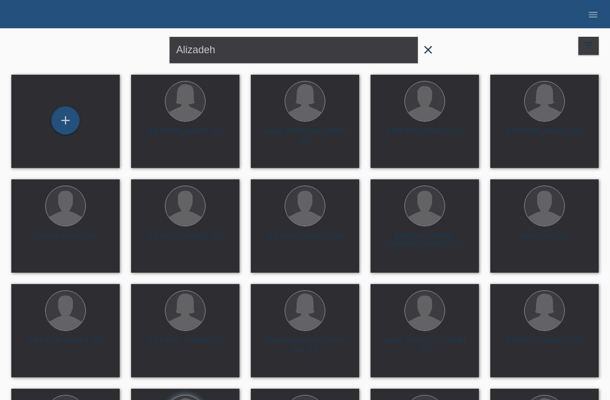
type input "Alizadeh"
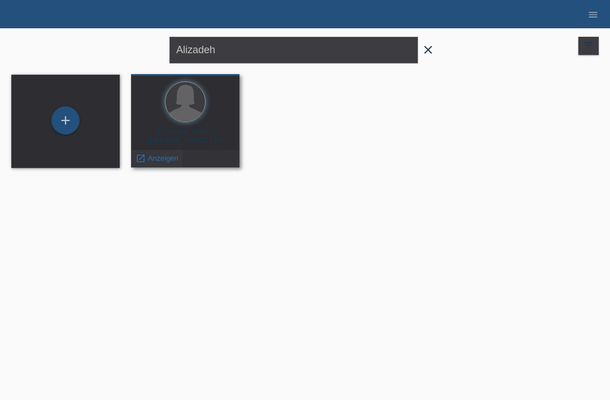
click at [163, 157] on span "Anzeigen" at bounding box center [163, 158] width 31 height 8
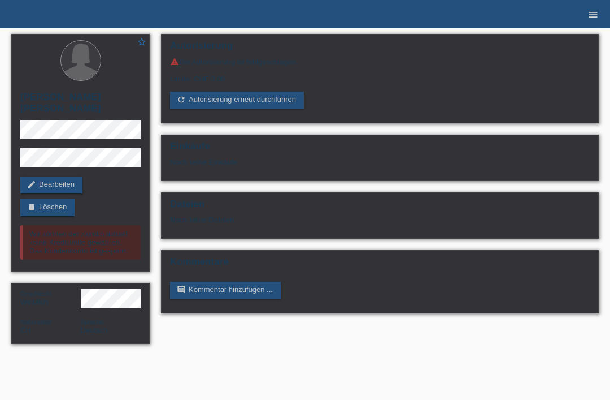
click at [591, 15] on icon "menu" at bounding box center [593, 14] width 11 height 11
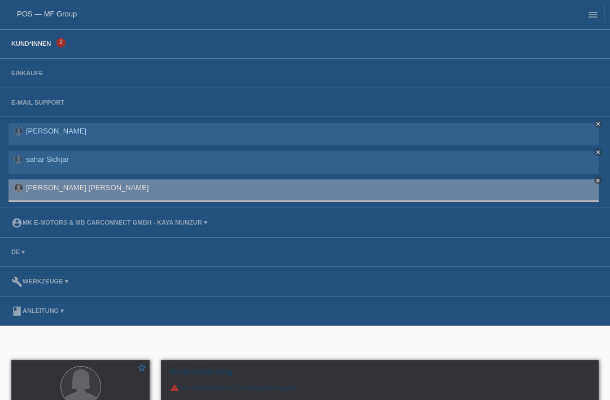
click at [40, 47] on link "Kund*innen" at bounding box center [31, 43] width 51 height 7
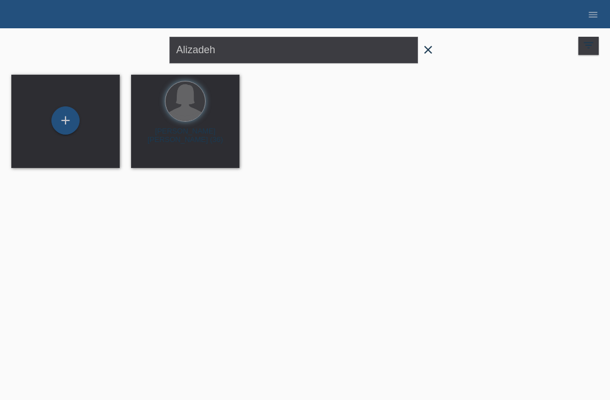
click at [430, 46] on icon "close" at bounding box center [429, 50] width 14 height 14
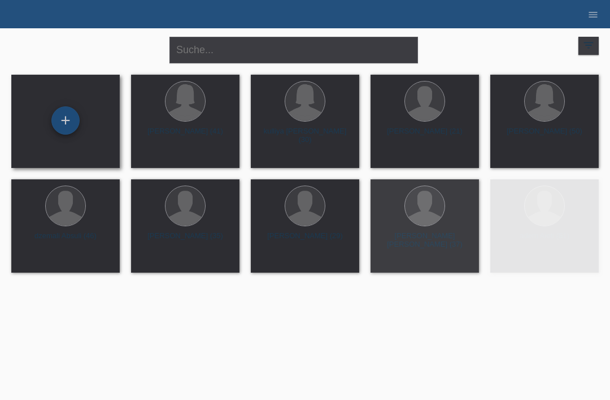
click at [66, 115] on div "+" at bounding box center [65, 120] width 27 height 19
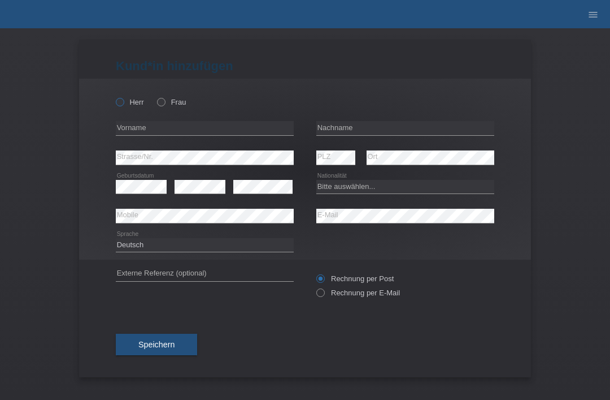
click at [114, 96] on icon at bounding box center [114, 96] width 0 height 0
click at [117, 101] on input "Herr" at bounding box center [119, 101] width 7 height 7
radio input "true"
click at [388, 128] on input "text" at bounding box center [405, 128] width 178 height 14
type input "Marques duran"
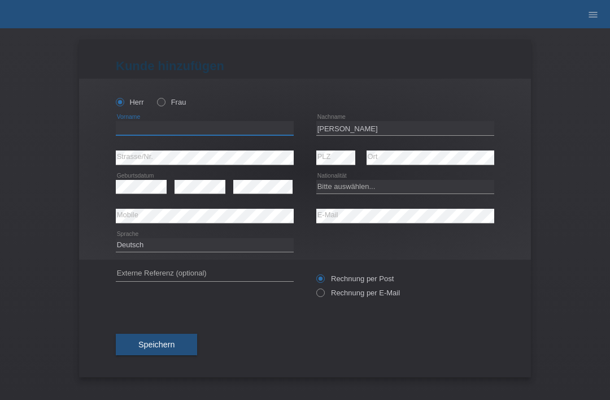
click at [238, 135] on input "text" at bounding box center [205, 128] width 178 height 14
type input "alejandro"
click at [281, 176] on div "error" at bounding box center [262, 186] width 59 height 29
click at [372, 188] on select "Bitte auswählen... Schweiz Deutschland Liechtenstein Österreich ------------ Af…" at bounding box center [405, 187] width 178 height 14
select select "ES"
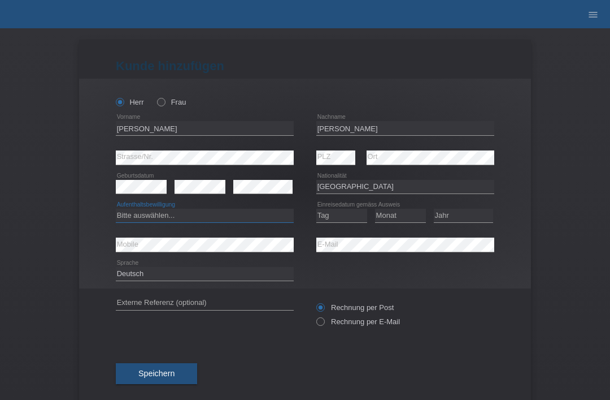
click at [187, 216] on select "Bitte auswählen... C B B - Flüchtlingsstatus Andere" at bounding box center [205, 216] width 178 height 14
select select "B"
click at [353, 215] on select "Tag 01 02 03 04 05 06 07 08 09 10 11" at bounding box center [341, 216] width 51 height 14
select select "16"
click at [400, 218] on select "Monat 01 02 03 04 05 06 07 08 09 10 11" at bounding box center [400, 216] width 51 height 14
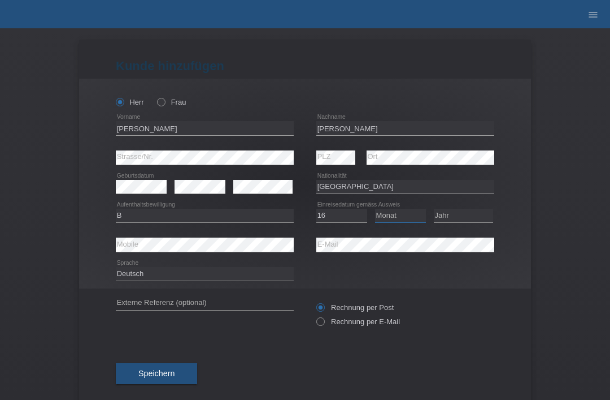
select select "07"
click at [475, 216] on select "Jahr 2025 2024 2023 2022 2021 2020 2019 2018 2017 2016 2015 2014 2013 2012 2011…" at bounding box center [463, 216] width 59 height 14
select select "2020"
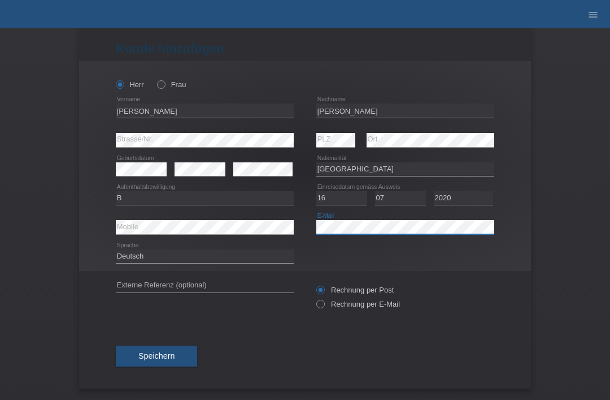
scroll to position [22, 0]
click at [167, 359] on span "Speichern" at bounding box center [156, 355] width 36 height 9
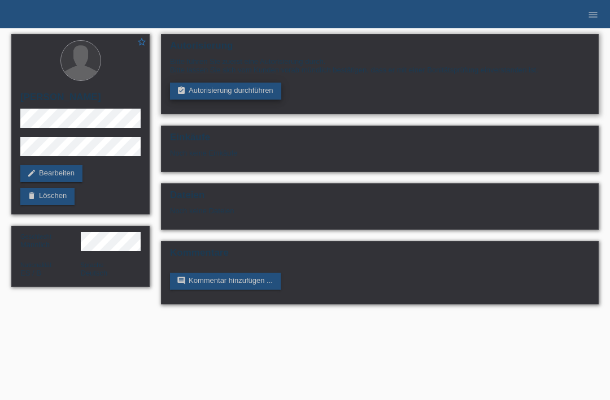
click at [196, 94] on link "assignment_turned_in Autorisierung durchführen" at bounding box center [225, 91] width 111 height 17
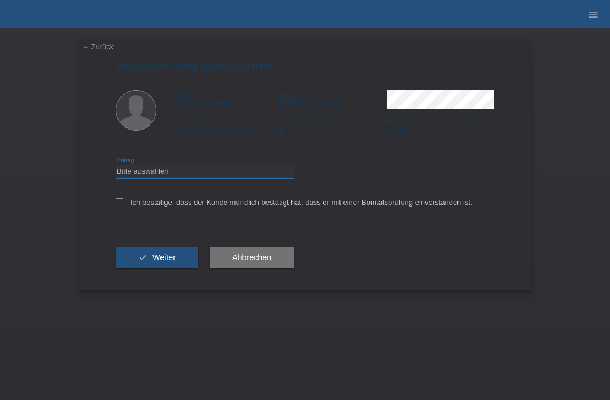
click at [157, 173] on select "Bitte auswählen CHF 1.00 - CHF 499.00 CHF 500.00 - CHF 1'999.00 CHF 2'000.00 - …" at bounding box center [205, 171] width 178 height 14
select select "3"
click at [116, 205] on icon at bounding box center [119, 201] width 7 height 7
click at [116, 205] on input "Ich bestätige, dass der Kunde mündlich bestätigt hat, dass er mit einer Bonität…" at bounding box center [119, 201] width 7 height 7
checkbox input "true"
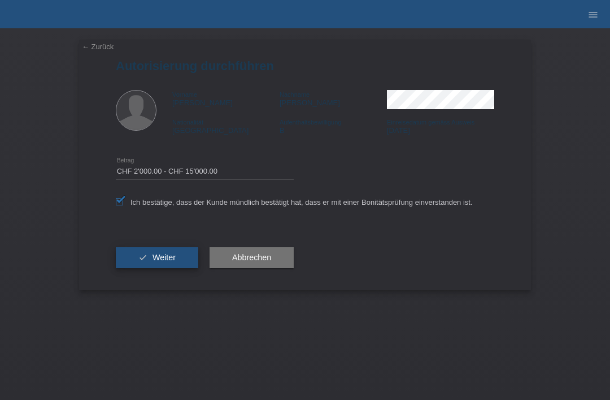
click at [131, 268] on button "check Weiter" at bounding box center [157, 257] width 83 height 21
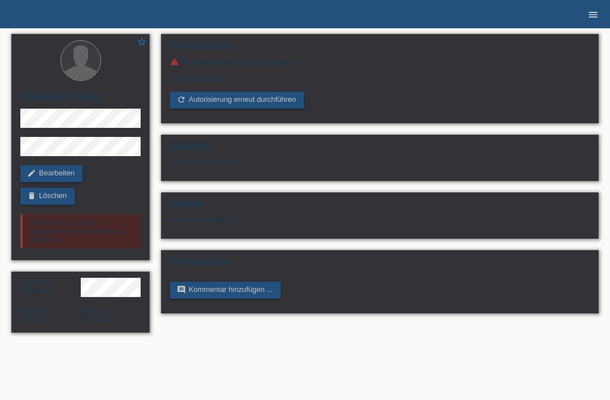
click at [594, 19] on icon "menu" at bounding box center [593, 14] width 11 height 11
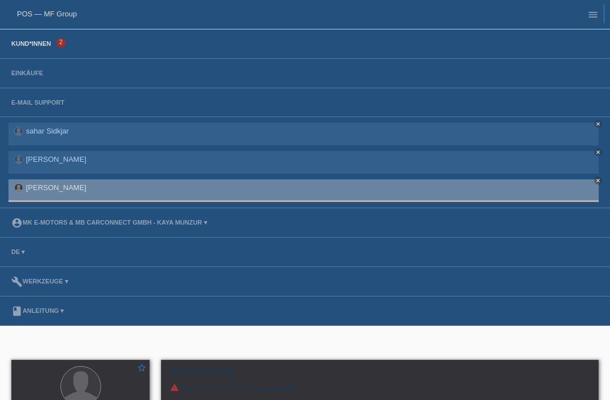
click at [39, 45] on link "Kund*innen" at bounding box center [31, 43] width 51 height 7
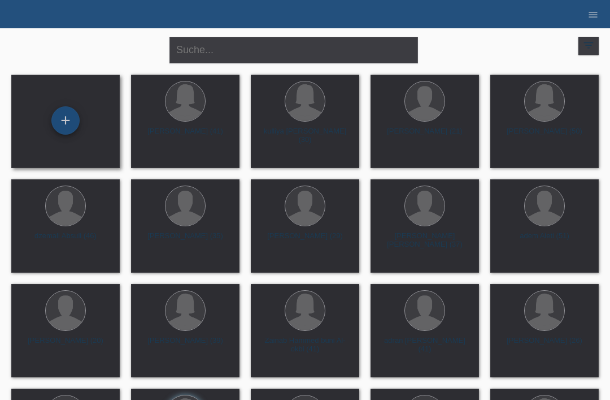
click at [63, 118] on div "+" at bounding box center [65, 120] width 27 height 19
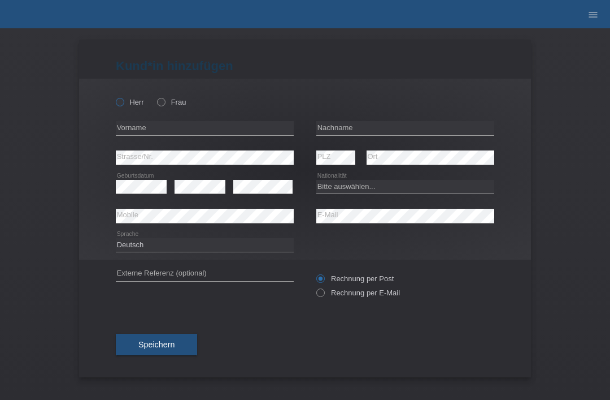
click at [114, 96] on icon at bounding box center [114, 96] width 0 height 0
click at [123, 104] on input "Herr" at bounding box center [119, 101] width 7 height 7
radio input "true"
click at [593, 18] on icon "menu" at bounding box center [593, 14] width 11 height 11
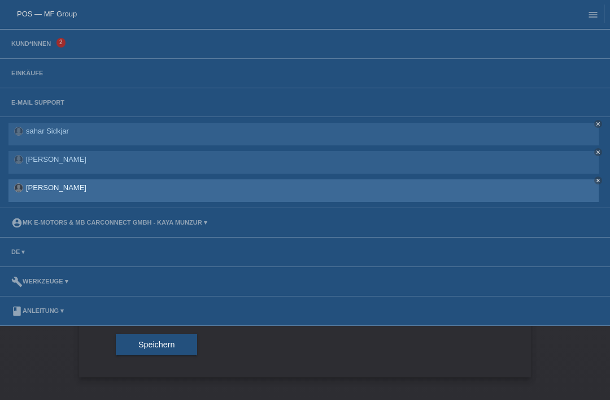
click at [135, 188] on div "alejandro Marques duran close" at bounding box center [303, 190] width 591 height 23
click at [76, 191] on link "[PERSON_NAME]" at bounding box center [56, 187] width 60 height 8
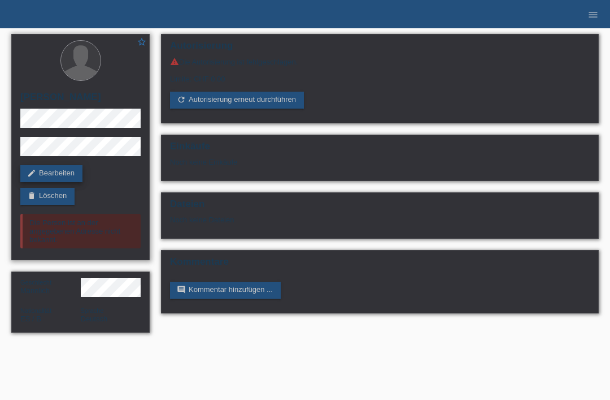
click at [73, 171] on link "edit Bearbeiten" at bounding box center [51, 173] width 62 height 17
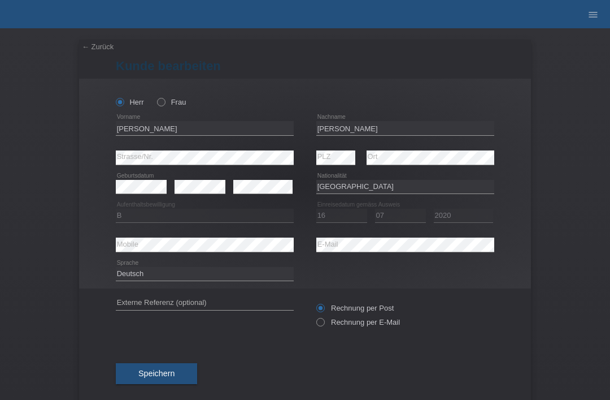
select select "ES"
select select "B"
select select "16"
select select "07"
select select "2020"
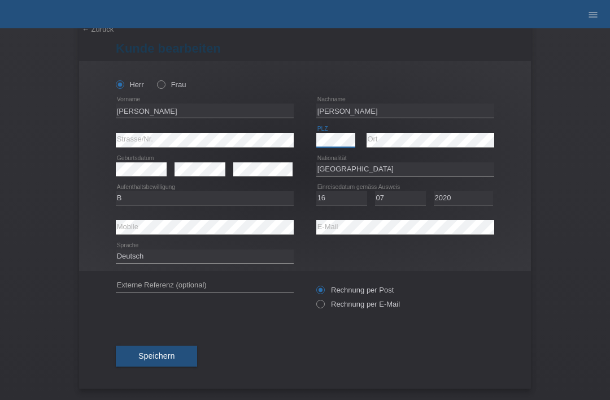
scroll to position [22, 0]
click at [166, 348] on button "Speichern" at bounding box center [156, 355] width 81 height 21
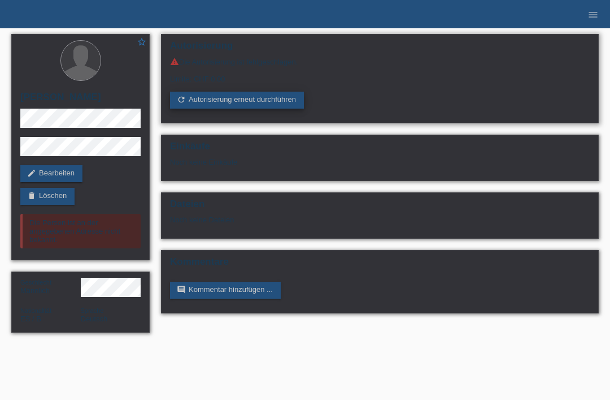
click at [258, 103] on link "refresh Autorisierung erneut durchführen" at bounding box center [237, 100] width 134 height 17
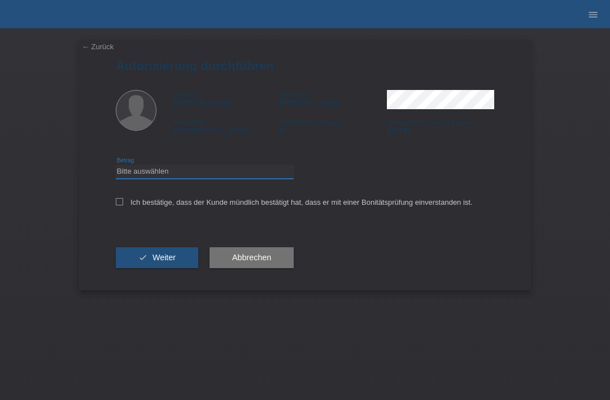
click at [205, 174] on select "Bitte auswählen CHF 1.00 - CHF 499.00 CHF 500.00 - CHF 1'999.00 CHF 2'000.00 - …" at bounding box center [205, 171] width 178 height 14
select select "3"
click at [121, 204] on icon at bounding box center [119, 201] width 7 height 7
click at [121, 204] on input "Ich bestätige, dass der Kunde mündlich bestätigt hat, dass er mit einer Bonität…" at bounding box center [119, 201] width 7 height 7
checkbox input "true"
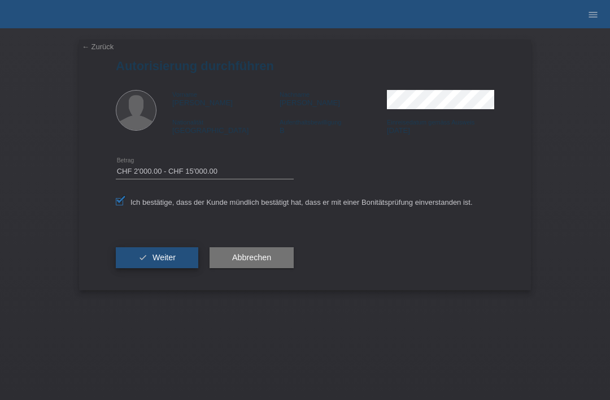
click at [138, 256] on button "check Weiter" at bounding box center [157, 257] width 83 height 21
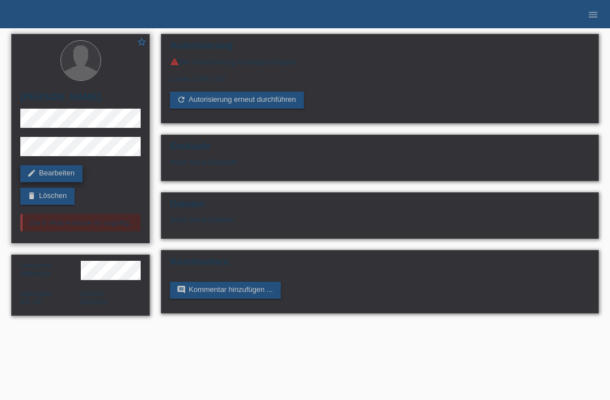
click at [49, 177] on link "edit Bearbeiten" at bounding box center [51, 173] width 62 height 17
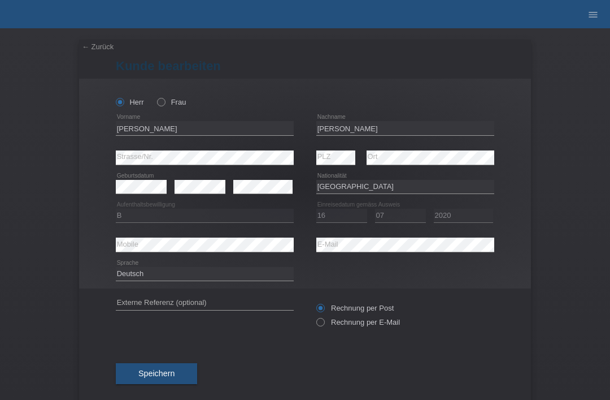
select select "ES"
select select "B"
select select "16"
select select "07"
select select "2020"
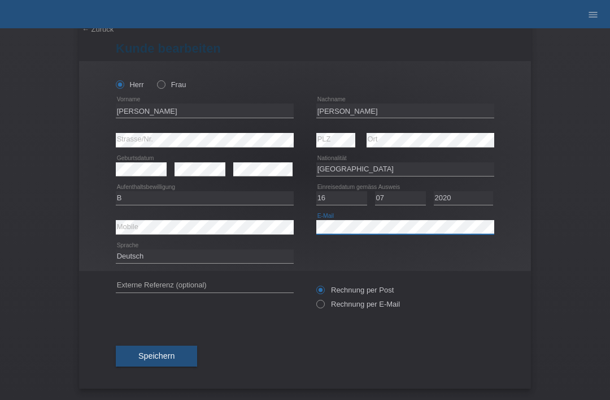
scroll to position [22, 0]
click at [179, 347] on button "Speichern" at bounding box center [156, 355] width 81 height 21
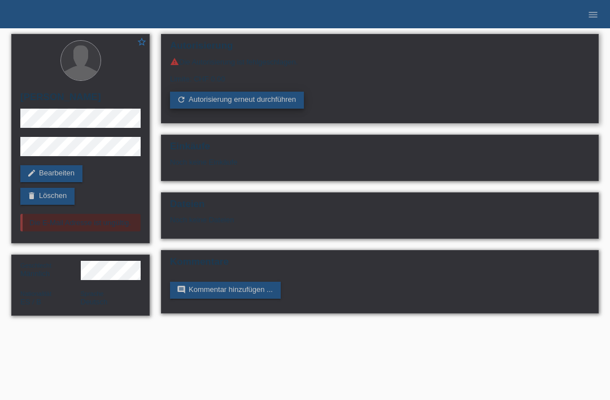
click at [253, 106] on link "refresh Autorisierung erneut durchführen" at bounding box center [237, 100] width 134 height 17
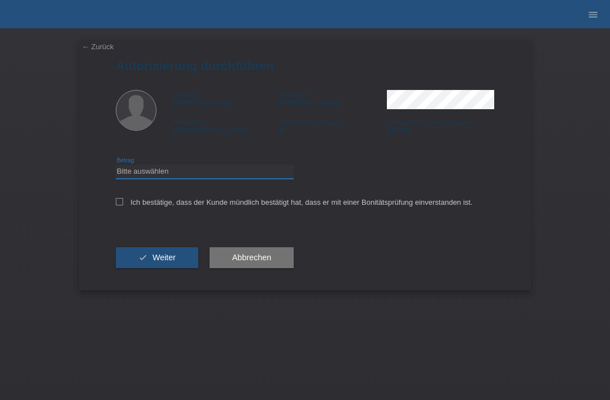
click at [237, 178] on select "Bitte auswählen CHF 1.00 - CHF 499.00 CHF 500.00 - CHF 1'999.00 CHF 2'000.00 - …" at bounding box center [205, 171] width 178 height 14
select select "3"
click at [121, 202] on icon at bounding box center [119, 201] width 7 height 7
click at [121, 202] on input "Ich bestätige, dass der Kunde mündlich bestätigt hat, dass er mit einer Bonität…" at bounding box center [119, 201] width 7 height 7
checkbox input "true"
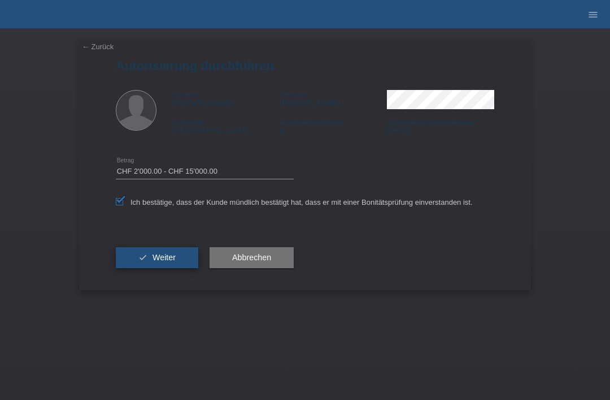
click at [142, 262] on icon "check" at bounding box center [142, 257] width 9 height 9
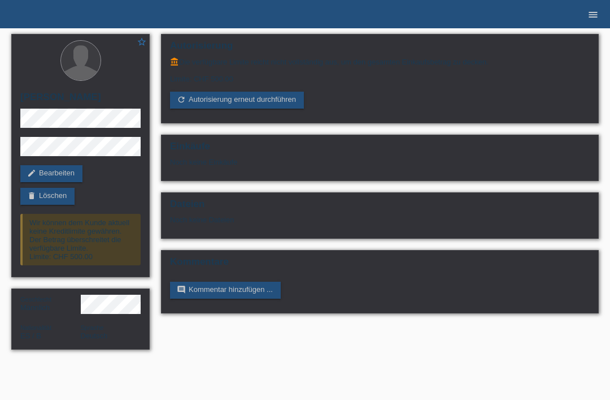
click at [603, 15] on link "menu" at bounding box center [593, 14] width 23 height 7
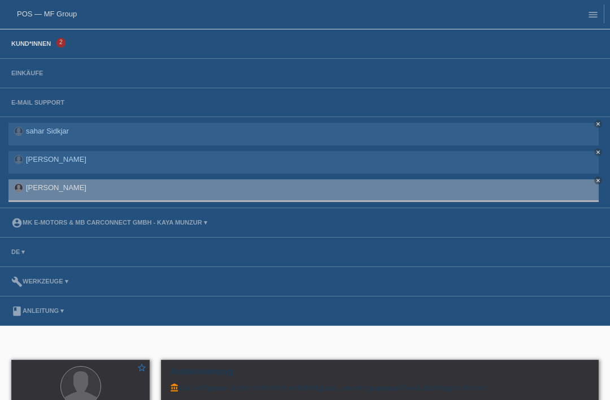
click at [39, 47] on link "Kund*innen" at bounding box center [31, 43] width 51 height 7
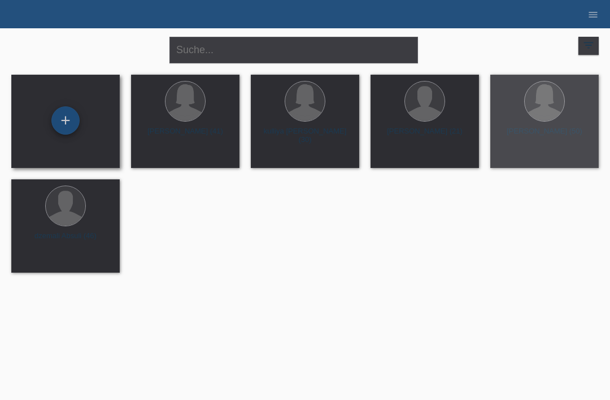
click at [70, 118] on div "+" at bounding box center [65, 120] width 27 height 19
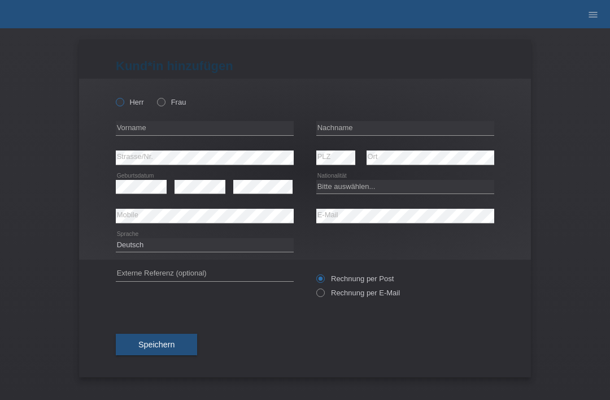
click at [114, 96] on icon at bounding box center [114, 96] width 0 height 0
click at [116, 103] on input "Herr" at bounding box center [119, 101] width 7 height 7
radio input "true"
click at [360, 127] on input "text" at bounding box center [405, 128] width 178 height 14
type input "[PERSON_NAME]"
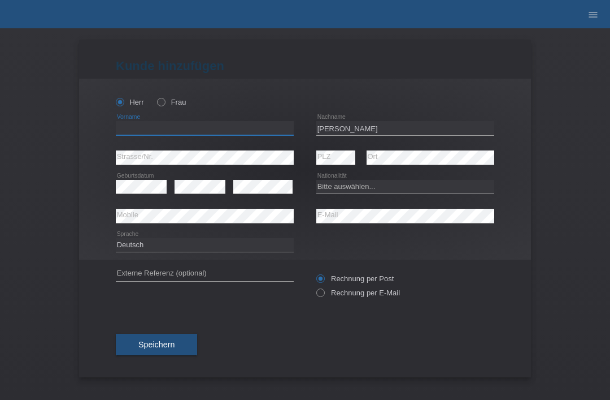
click at [240, 134] on input "text" at bounding box center [205, 128] width 178 height 14
type input "jan"
click at [443, 190] on select "Bitte auswählen... [GEOGRAPHIC_DATA] [GEOGRAPHIC_DATA] [GEOGRAPHIC_DATA] [GEOGR…" at bounding box center [405, 187] width 178 height 14
select select "CH"
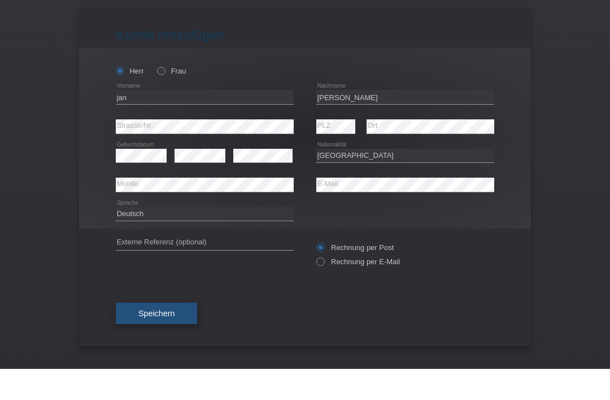
click at [165, 340] on span "Speichern" at bounding box center [156, 344] width 36 height 9
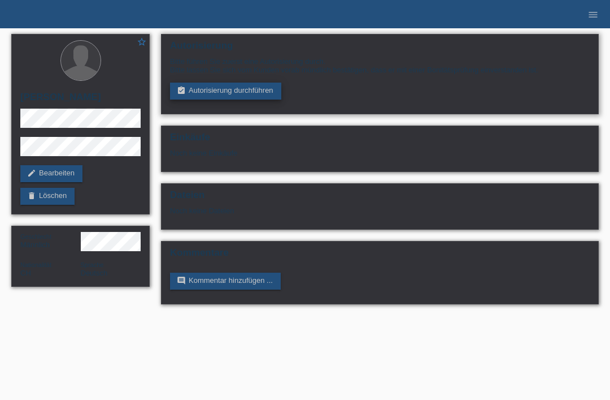
click at [234, 93] on link "assignment_turned_in Autorisierung durchführen" at bounding box center [225, 91] width 111 height 17
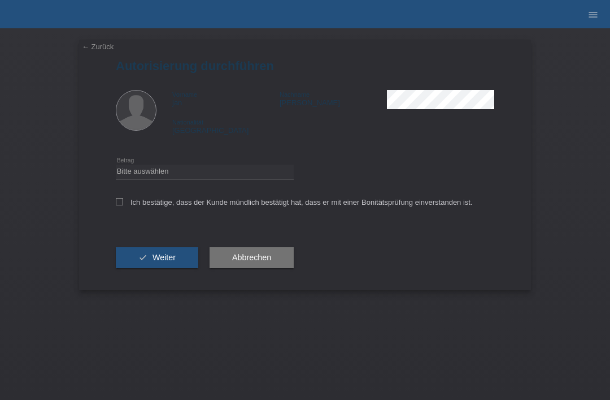
click at [249, 162] on div "Bitte auswählen CHF 1.00 - CHF 499.00 CHF 500.00 - CHF 1'999.00 CHF 2'000.00 - …" at bounding box center [205, 171] width 178 height 29
click at [242, 168] on select "Bitte auswählen CHF 1.00 - CHF 499.00 CHF 500.00 - CHF 1'999.00 CHF 2'000.00 - …" at bounding box center [205, 171] width 178 height 14
select select "3"
click at [122, 205] on input "Ich bestätige, dass der Kunde mündlich bestätigt hat, dass er mit einer Bonität…" at bounding box center [119, 201] width 7 height 7
checkbox input "true"
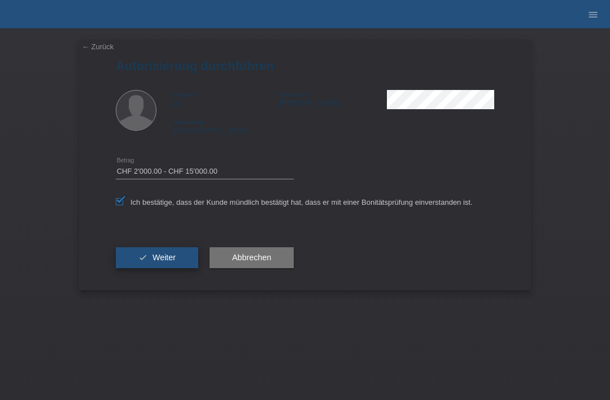
click at [154, 262] on span "Weiter" at bounding box center [164, 257] width 23 height 9
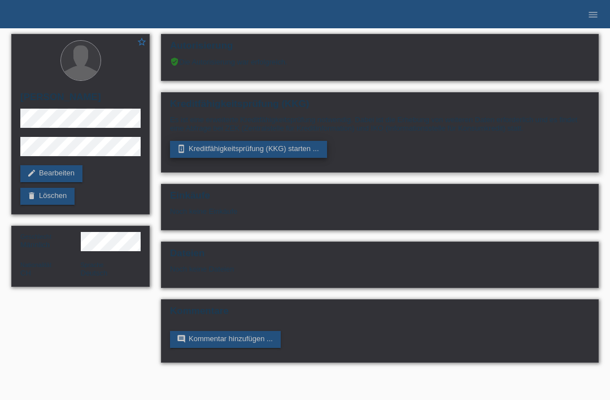
click at [286, 157] on link "perm_device_information Kreditfähigkeitsprüfung (KKG) starten ..." at bounding box center [248, 149] width 157 height 17
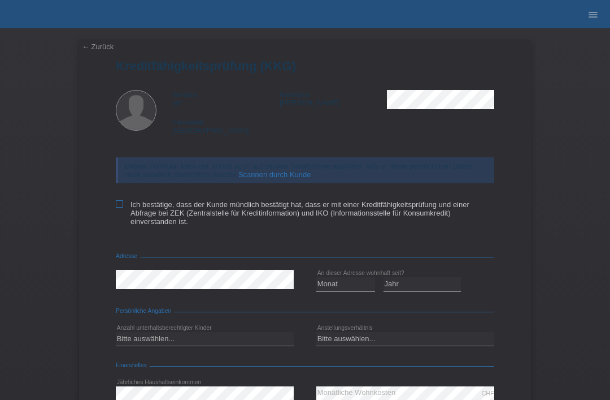
click at [116, 207] on icon at bounding box center [119, 203] width 7 height 7
click at [116, 207] on input "Ich bestätige, dass der Kunde mündlich bestätigt hat, dass er mit einer Kreditf…" at bounding box center [119, 203] width 7 height 7
checkbox input "true"
click at [351, 290] on select "Monat 01 02 03 04 05 06 07 08 09 10" at bounding box center [345, 284] width 59 height 14
select select "01"
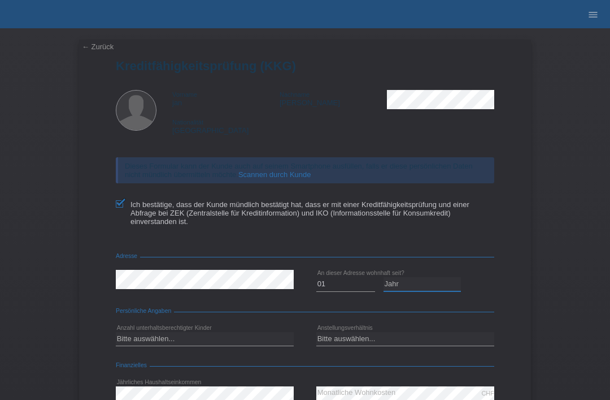
click at [439, 290] on select "Jahr 2025 2024 2023 2022 2021 2020 2019 2018 2017 2016 2015 2014 2013 2012 2011…" at bounding box center [423, 284] width 78 height 14
select select "2017"
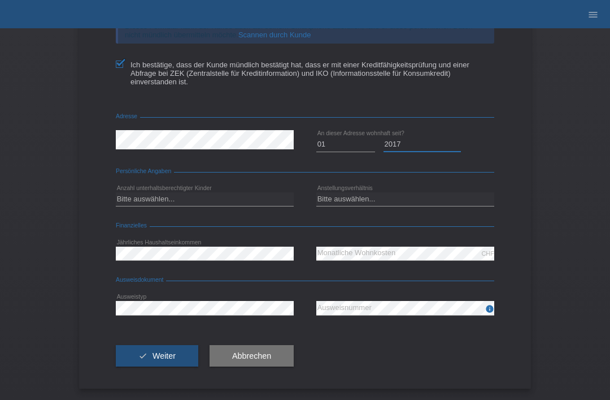
scroll to position [150, 0]
click at [225, 202] on select "Bitte auswählen... 0 1 2 3 4 5 6 7 8 9" at bounding box center [205, 199] width 178 height 14
select select "0"
click at [422, 199] on select "Bitte auswählen... Unbefristet Befristet Lehrling/Student Pensioniert Nicht arb…" at bounding box center [405, 199] width 178 height 14
select select "UNLIMITED"
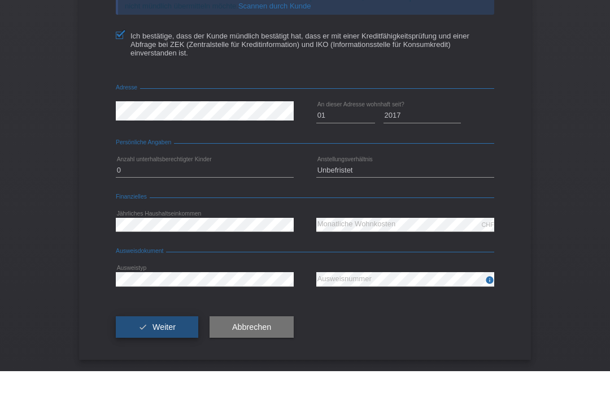
click at [170, 351] on span "Weiter" at bounding box center [164, 355] width 23 height 9
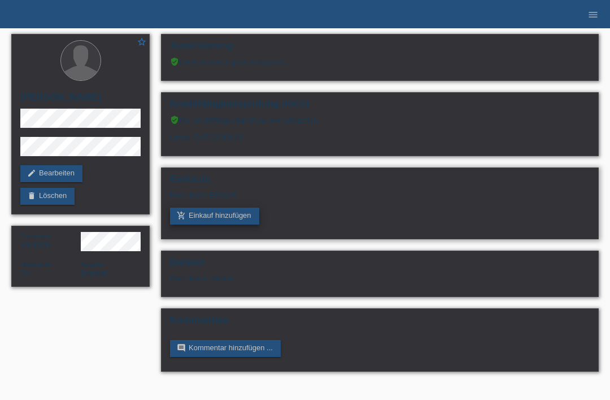
click at [225, 224] on link "add_shopping_cart Einkauf hinzufügen" at bounding box center [214, 215] width 89 height 17
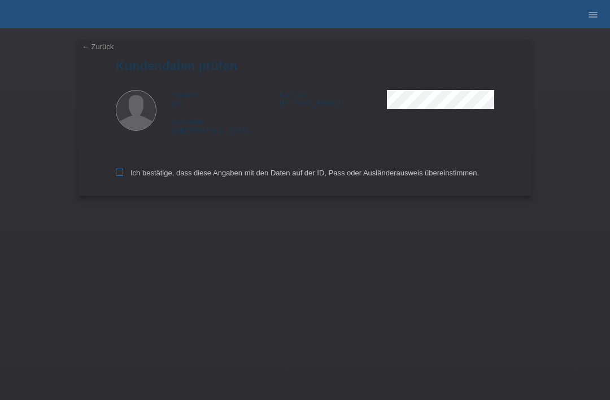
click at [119, 176] on input "Ich bestätige, dass diese Angaben mit den Daten auf der ID, Pass oder Ausländer…" at bounding box center [119, 171] width 7 height 7
checkbox input "true"
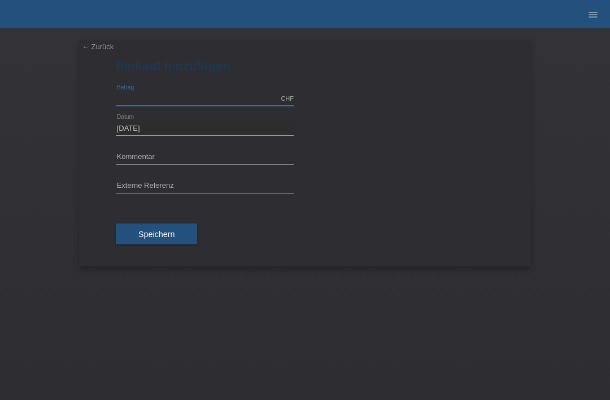
click at [160, 105] on input "text" at bounding box center [205, 99] width 178 height 14
click at [135, 155] on input "text" at bounding box center [205, 157] width 178 height 14
type input "2990.00"
type input "mk city go x"
click at [158, 236] on span "Speichern" at bounding box center [156, 233] width 36 height 9
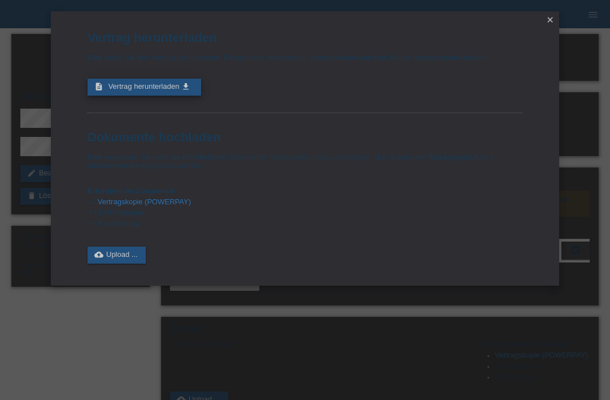
click at [131, 88] on span "Vertrag herunterladen" at bounding box center [144, 86] width 71 height 8
click at [545, 18] on link "close" at bounding box center [550, 20] width 15 height 13
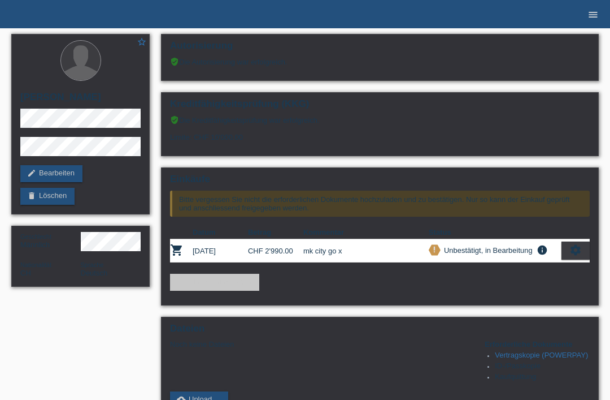
click at [602, 16] on link "menu" at bounding box center [593, 14] width 23 height 7
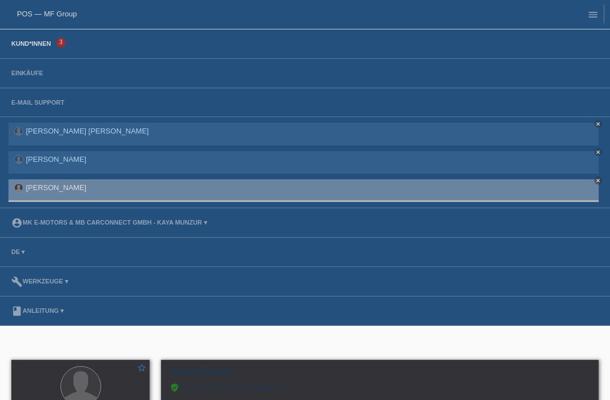
click at [29, 47] on link "Kund*innen" at bounding box center [31, 43] width 51 height 7
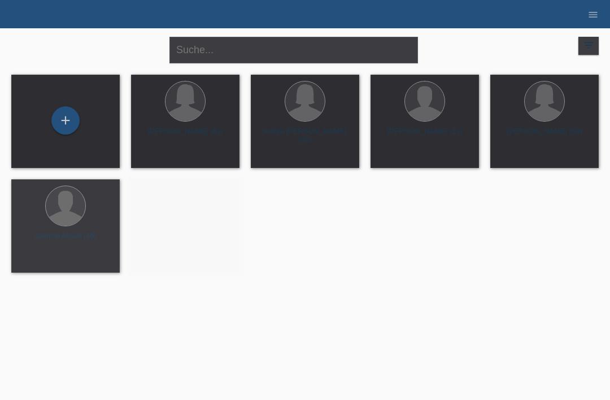
click at [68, 122] on div "+" at bounding box center [65, 120] width 27 height 19
